Goal: Information Seeking & Learning: Understand process/instructions

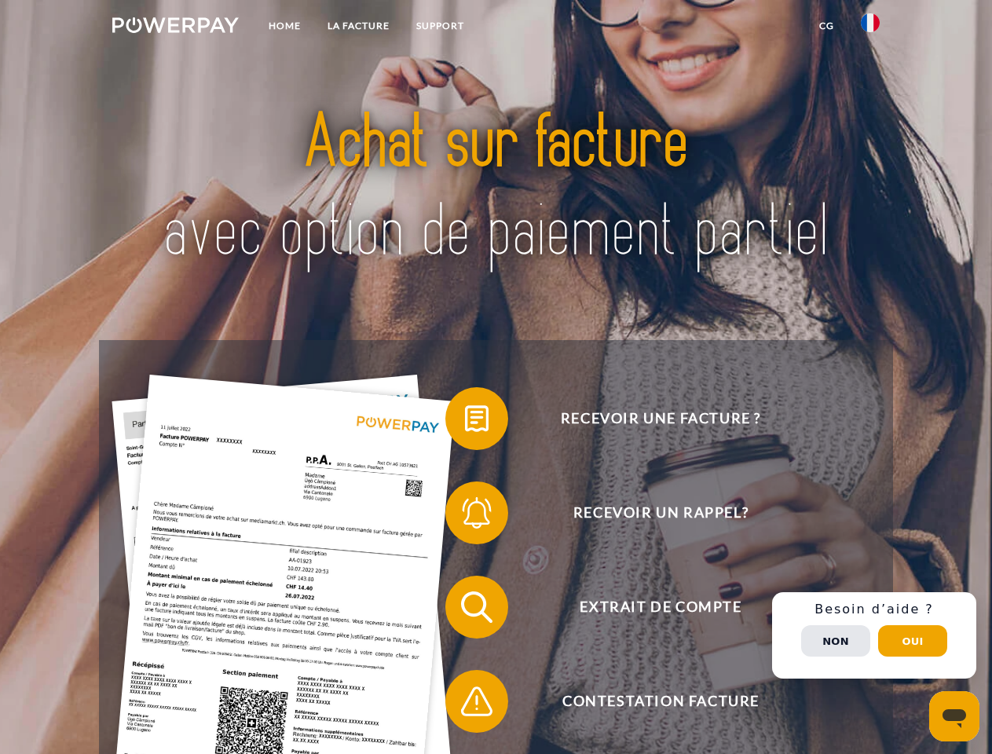
click at [175, 27] on img at bounding box center [175, 25] width 126 height 16
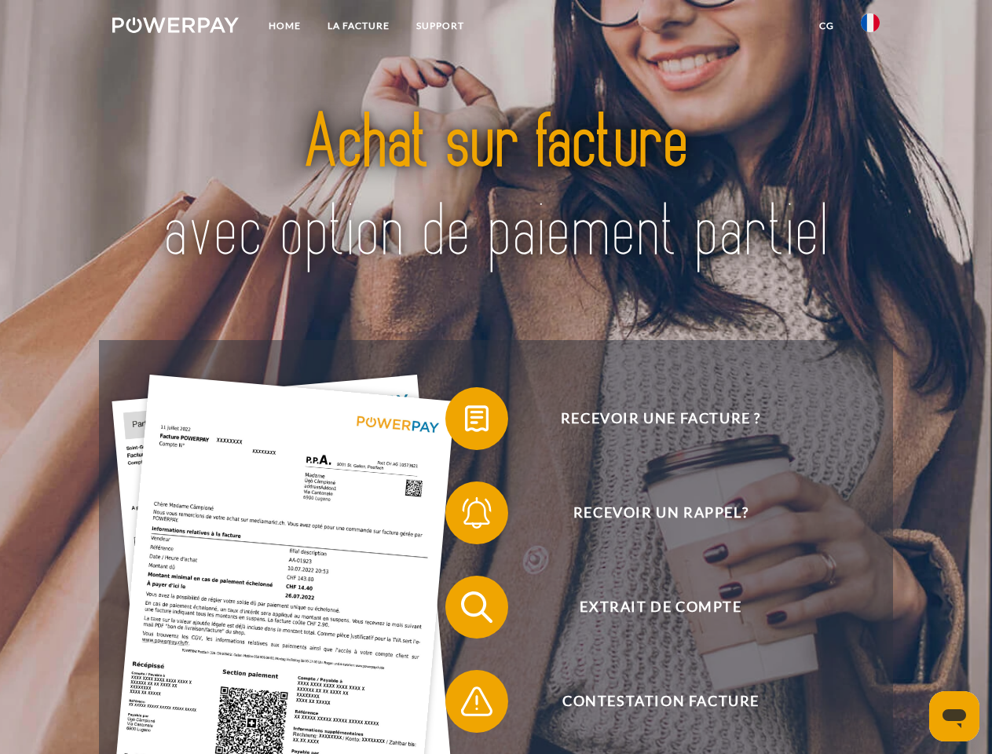
click at [870, 27] on img at bounding box center [870, 22] width 19 height 19
click at [826, 26] on link "CG" at bounding box center [827, 26] width 42 height 28
click at [465, 422] on span at bounding box center [453, 418] width 79 height 79
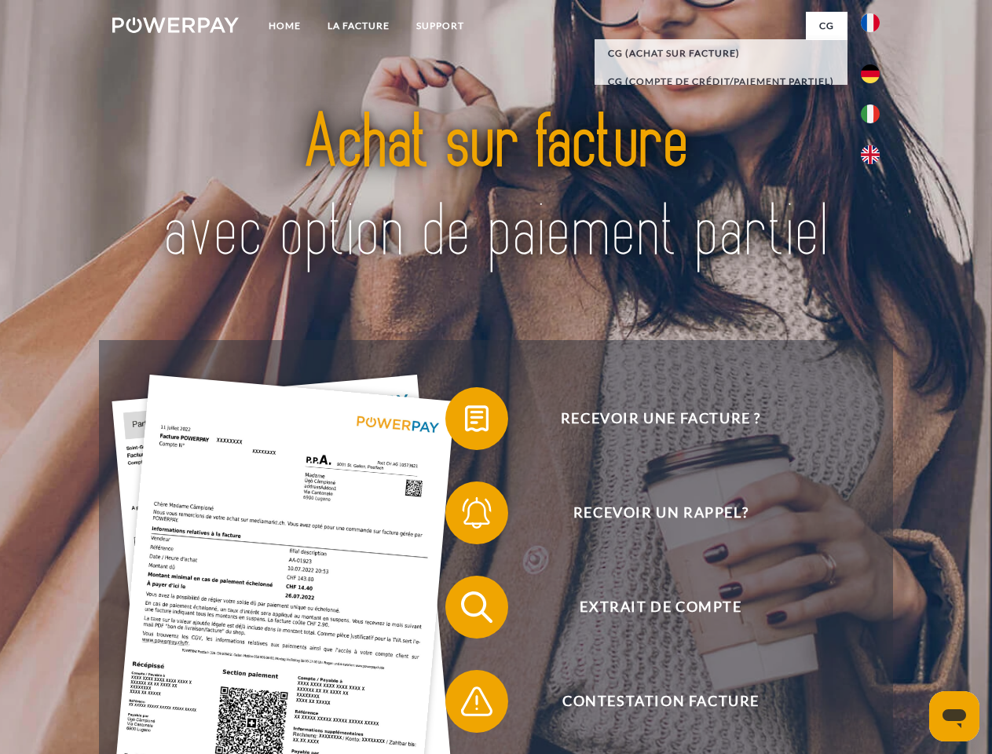
click at [465, 516] on div "Recevoir une facture ? Recevoir un rappel? Extrait de compte retour" at bounding box center [495, 654] width 793 height 628
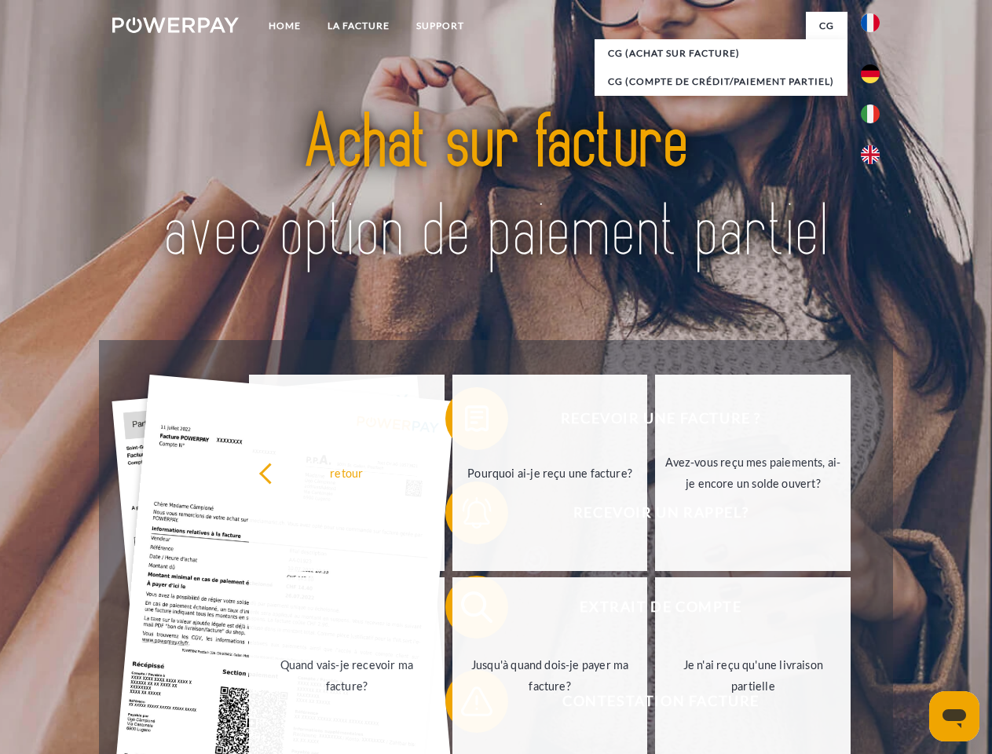
click at [465, 610] on link "Jusqu'à quand dois-je payer ma facture?" at bounding box center [550, 675] width 196 height 196
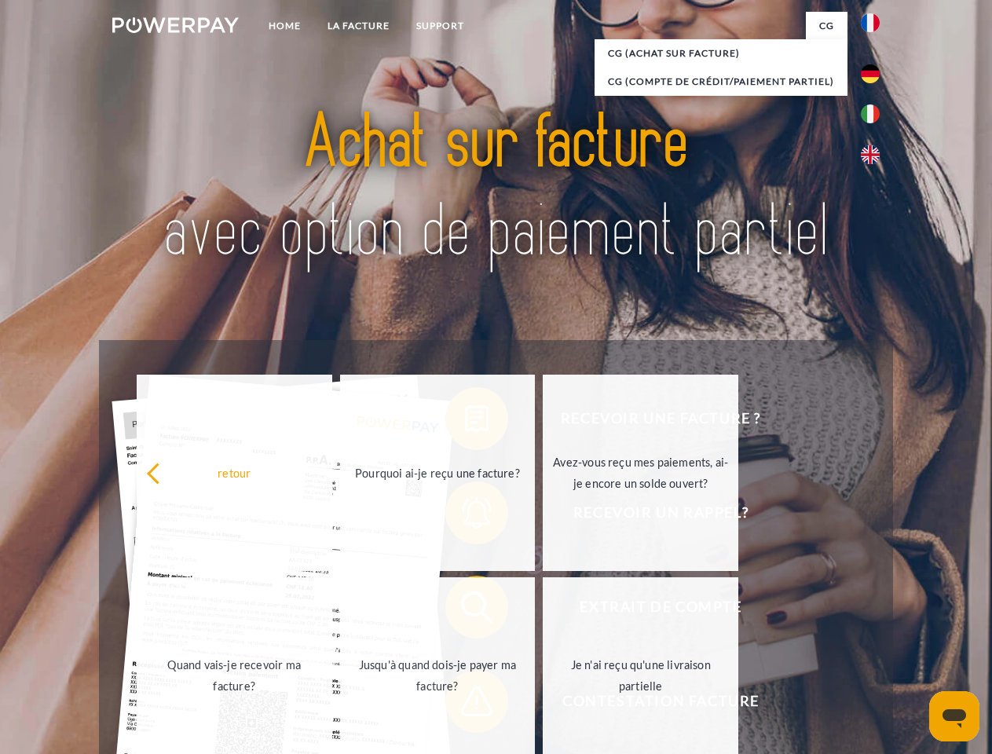
click at [465, 704] on span at bounding box center [453, 701] width 79 height 79
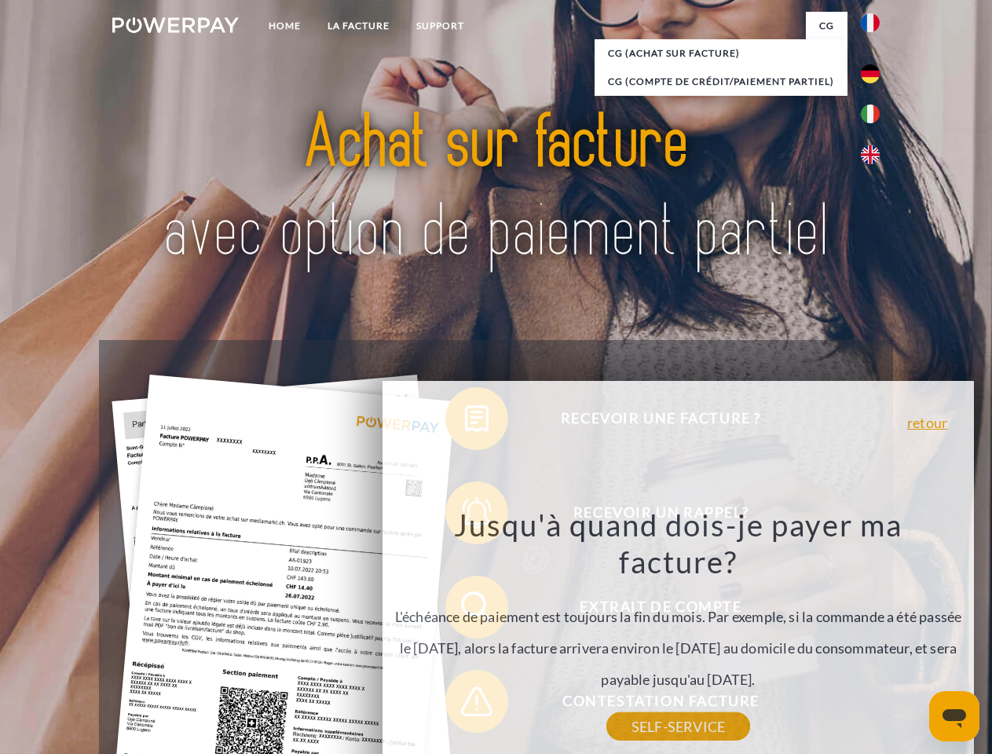
click at [874, 635] on div "Recevoir une facture ? Recevoir un rappel? Extrait de compte retour" at bounding box center [495, 654] width 793 height 628
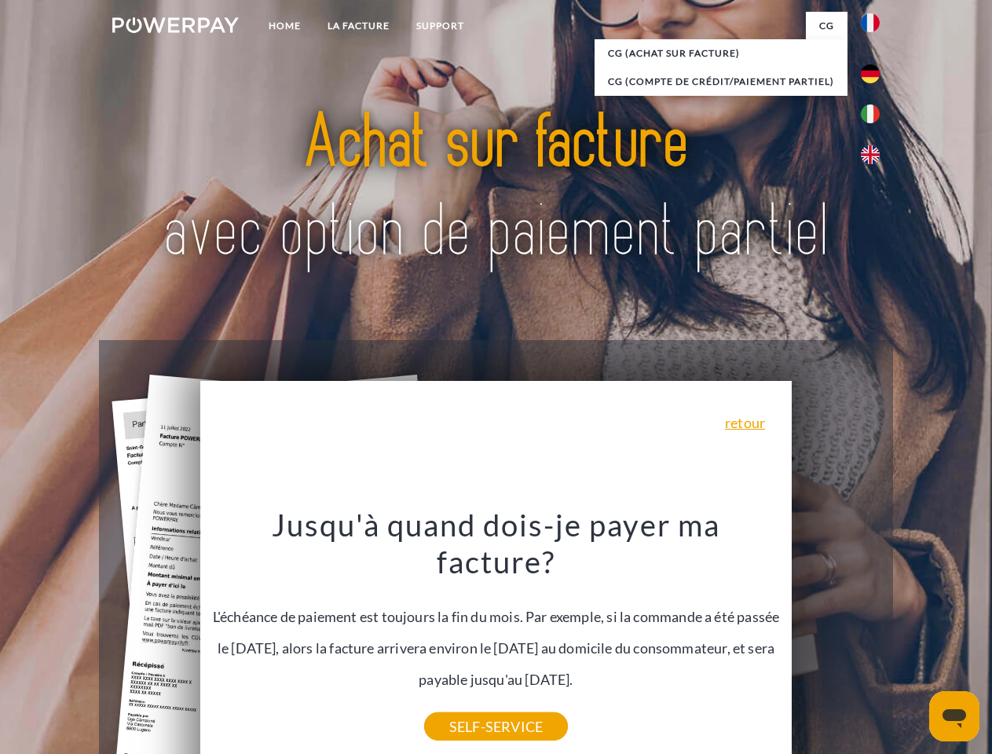
click at [836, 639] on span "Extrait de compte" at bounding box center [660, 607] width 385 height 63
click at [913, 641] on header "Home LA FACTURE Support" at bounding box center [496, 542] width 992 height 1085
